Goal: Navigation & Orientation: Find specific page/section

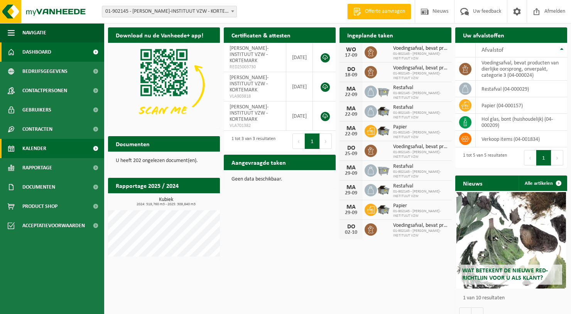
click at [40, 152] on span "Kalender" at bounding box center [34, 148] width 24 height 19
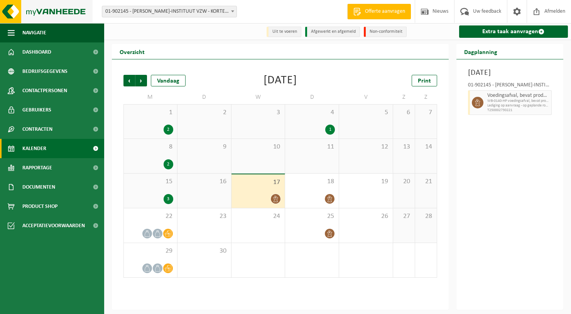
click at [40, 11] on img at bounding box center [46, 11] width 93 height 23
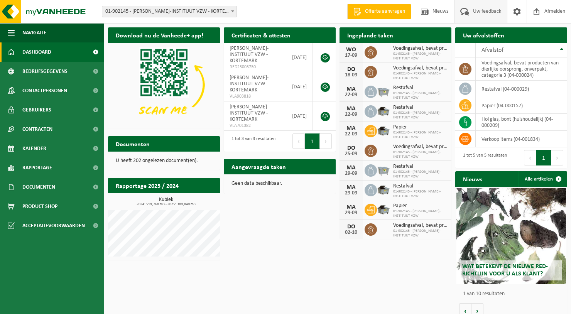
click at [482, 16] on span "Uw feedback" at bounding box center [487, 11] width 32 height 23
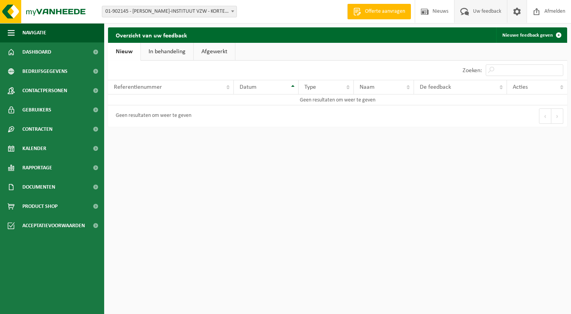
click at [516, 16] on span at bounding box center [517, 11] width 12 height 23
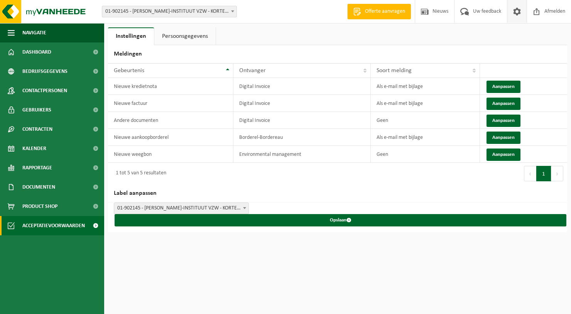
click at [54, 225] on span "Acceptatievoorwaarden" at bounding box center [53, 225] width 62 height 19
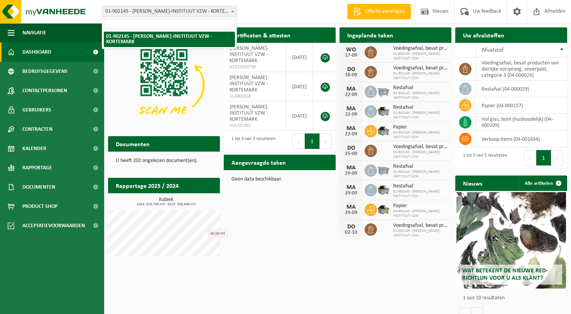
click at [226, 8] on span "01-902145 - [PERSON_NAME]-INSTITUUT VZW - KORTEMARK" at bounding box center [169, 11] width 134 height 11
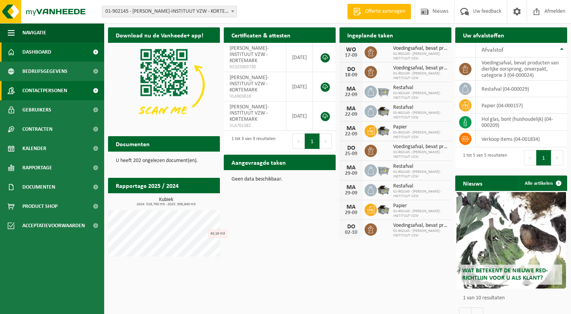
click at [67, 84] on span "Contactpersonen" at bounding box center [44, 90] width 45 height 19
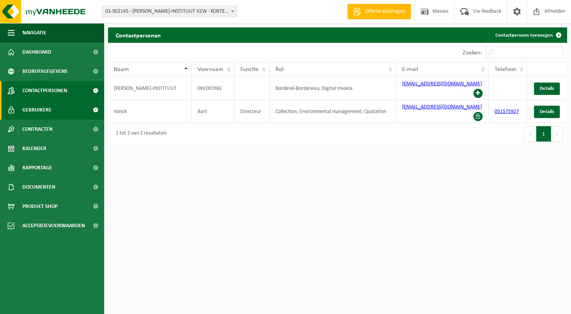
click at [41, 110] on span "Gebruikers" at bounding box center [36, 109] width 29 height 19
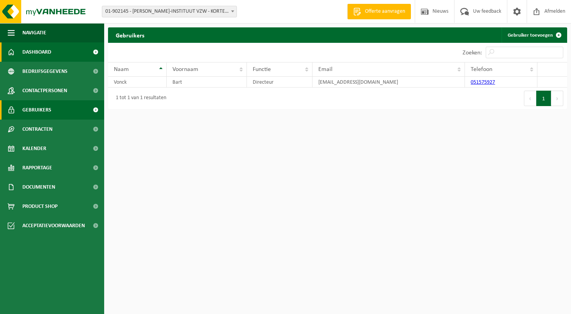
click at [45, 55] on span "Dashboard" at bounding box center [36, 51] width 29 height 19
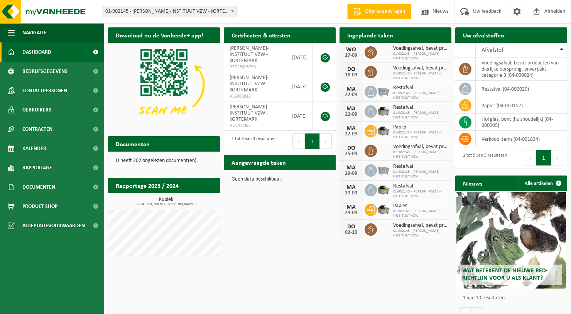
click at [189, 10] on span "01-902145 - [PERSON_NAME]-INSTITUUT VZW - KORTEMARK" at bounding box center [169, 11] width 134 height 11
